Goal: Find specific page/section: Find specific page/section

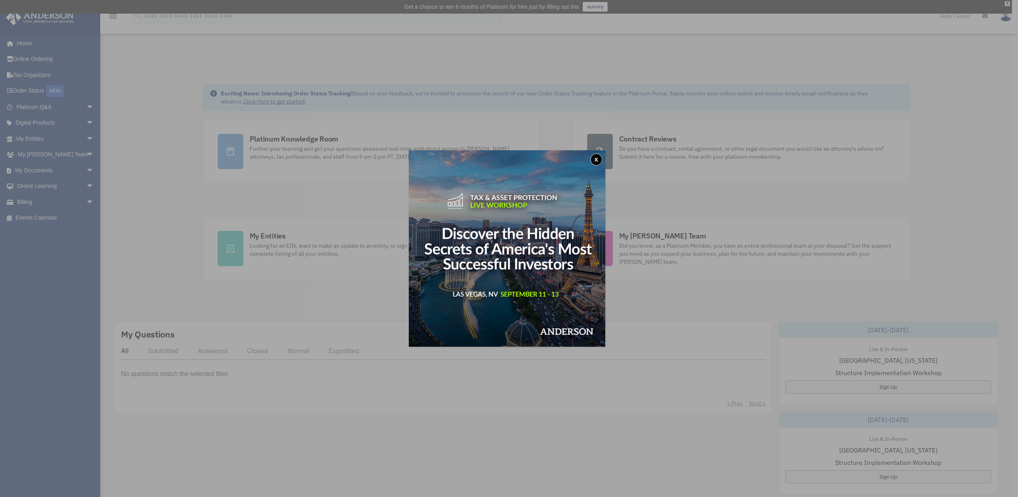
click at [597, 160] on button "x" at bounding box center [597, 160] width 12 height 12
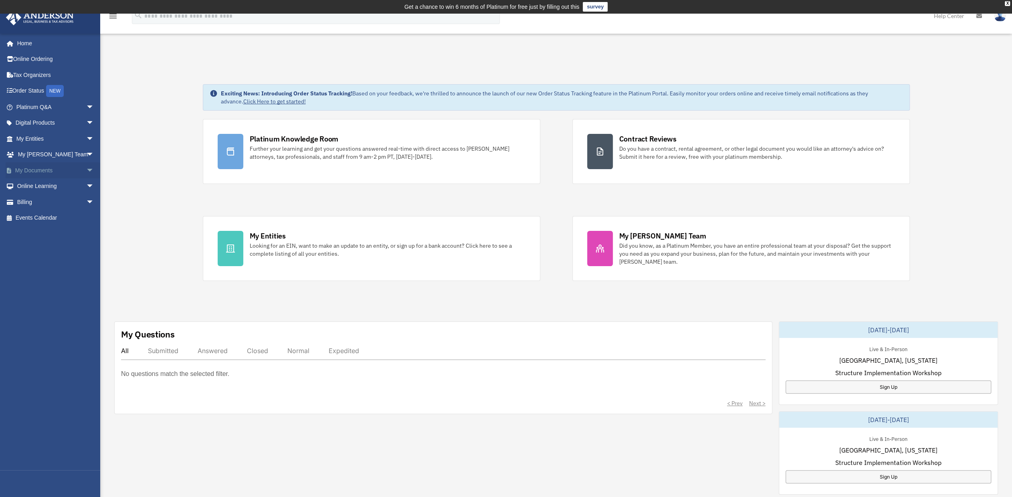
click at [86, 168] on span "arrow_drop_down" at bounding box center [94, 170] width 16 height 16
click at [86, 265] on span "arrow_drop_down" at bounding box center [94, 265] width 16 height 16
click at [42, 279] on link "$ Open Invoices" at bounding box center [58, 281] width 95 height 16
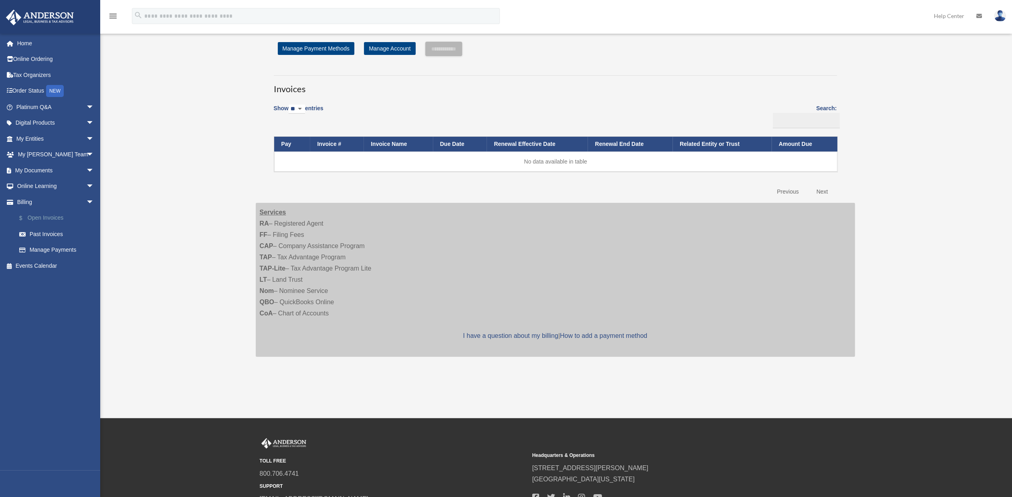
scroll to position [36, 0]
click at [43, 219] on link "$ Open Invoices" at bounding box center [58, 218] width 95 height 16
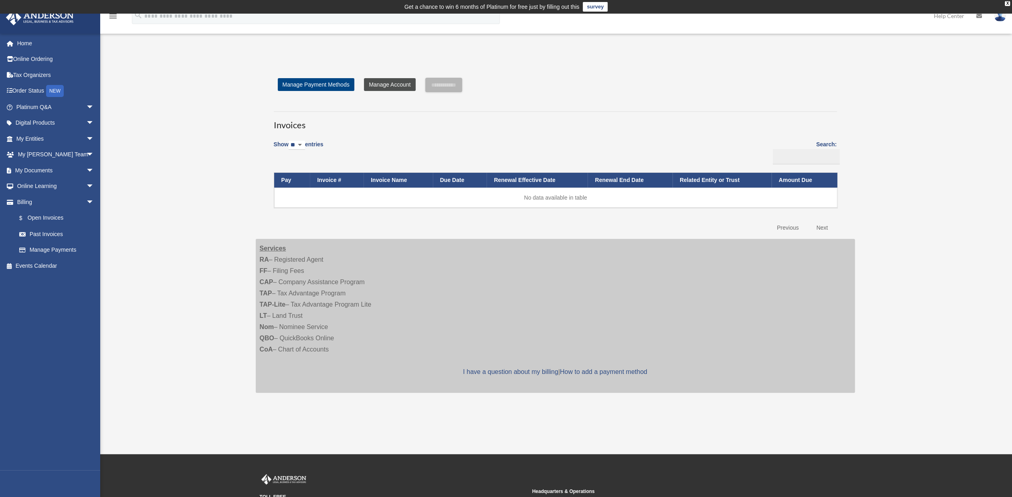
click at [390, 85] on link "Manage Account" at bounding box center [389, 84] width 51 height 13
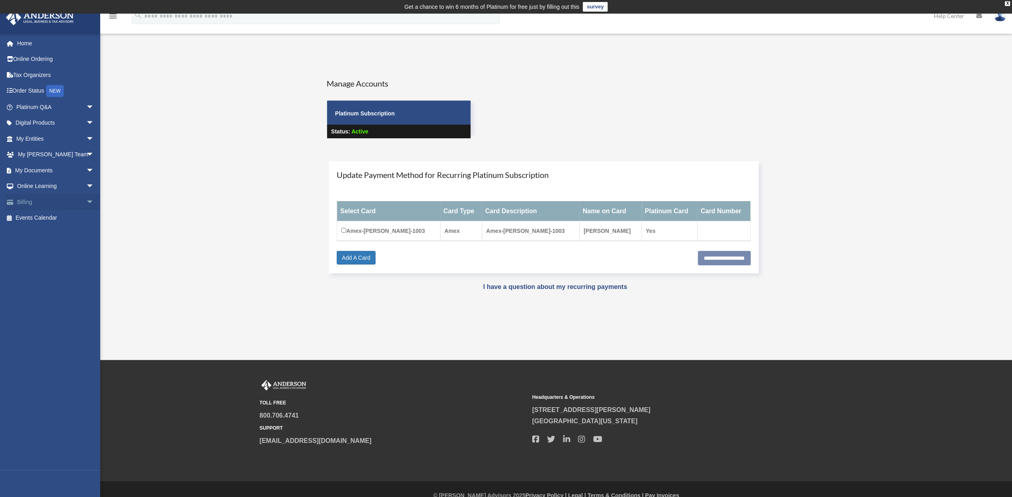
click at [86, 200] on span "arrow_drop_down" at bounding box center [94, 202] width 16 height 16
click at [44, 232] on link "Past Invoices" at bounding box center [58, 234] width 95 height 16
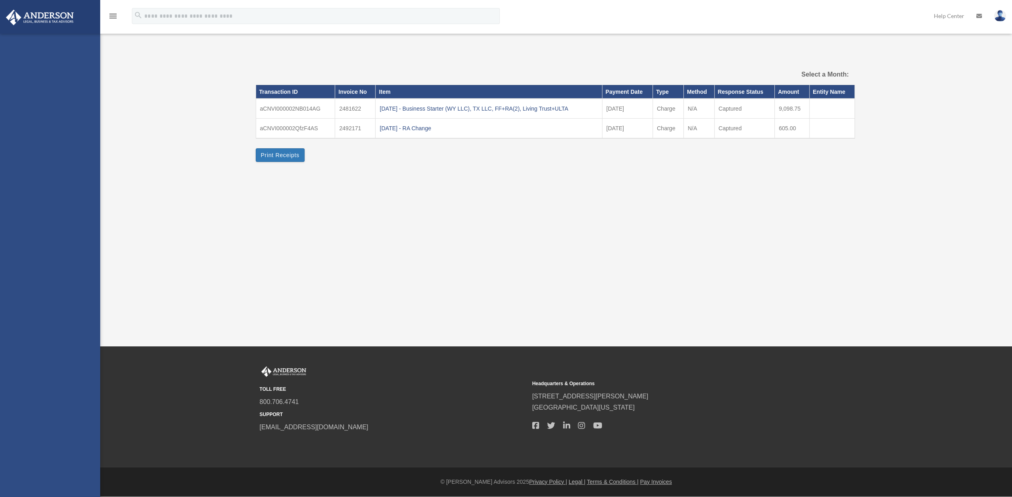
select select
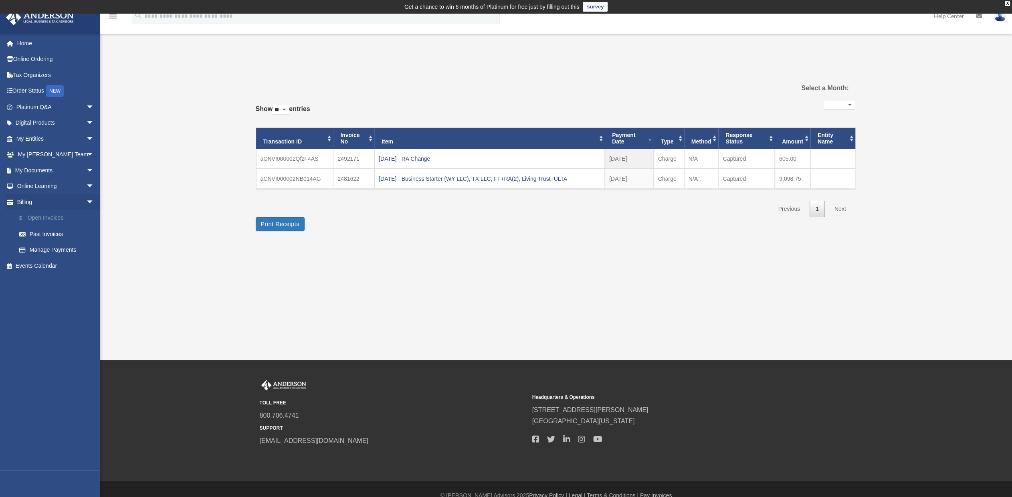
click at [49, 216] on link "$ Open Invoices" at bounding box center [58, 218] width 95 height 16
